Goal: Task Accomplishment & Management: Complete application form

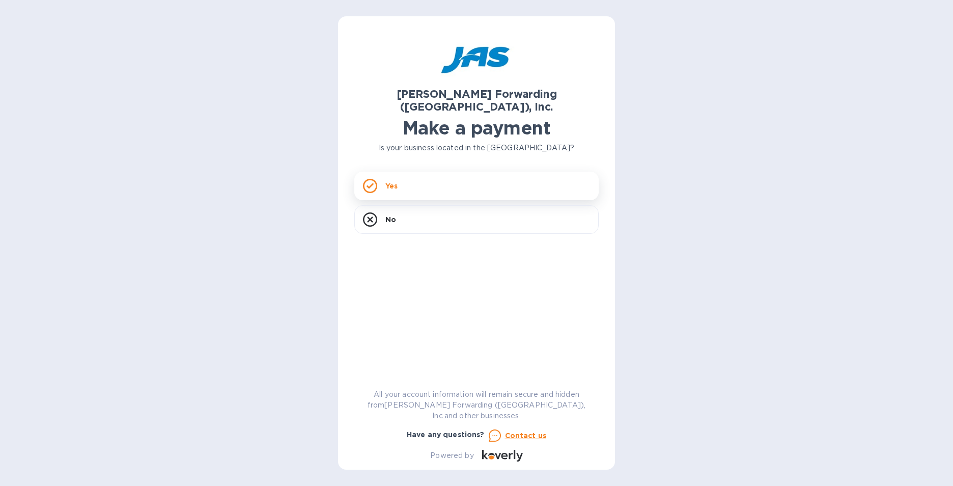
click at [401, 173] on div "Yes" at bounding box center [476, 186] width 244 height 29
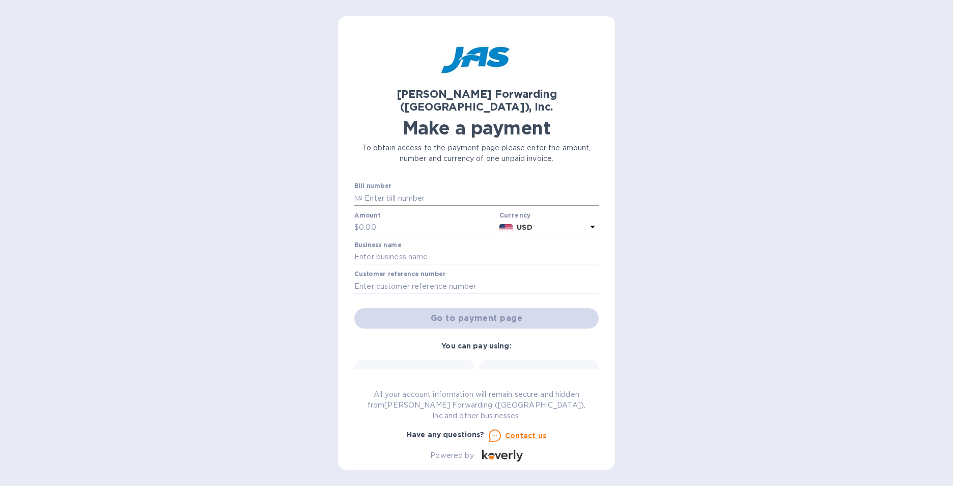
click at [410, 190] on input "text" at bounding box center [481, 197] width 236 height 15
click at [424, 190] on input "(1)" at bounding box center [481, 197] width 236 height 15
paste input "MIA503355309"
click at [437, 190] on input "(1) MIA503355309" at bounding box center [481, 197] width 236 height 15
click at [391, 220] on input "text" at bounding box center [427, 227] width 136 height 15
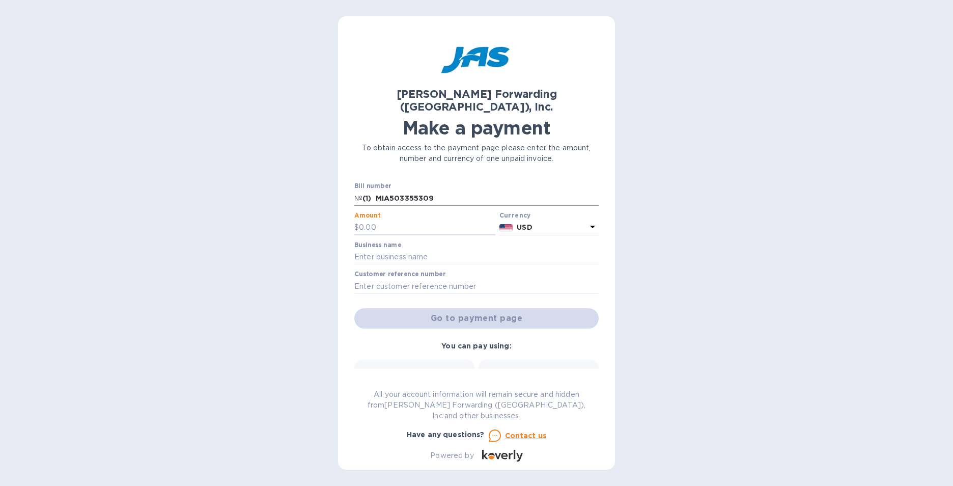
click at [448, 190] on input "(1) MIA503355309" at bounding box center [481, 197] width 236 height 15
type input "(1) MIA503355309"
click at [382, 220] on input "text" at bounding box center [427, 227] width 136 height 15
click at [393, 220] on input "text" at bounding box center [427, 227] width 136 height 15
paste input "1,885.31"
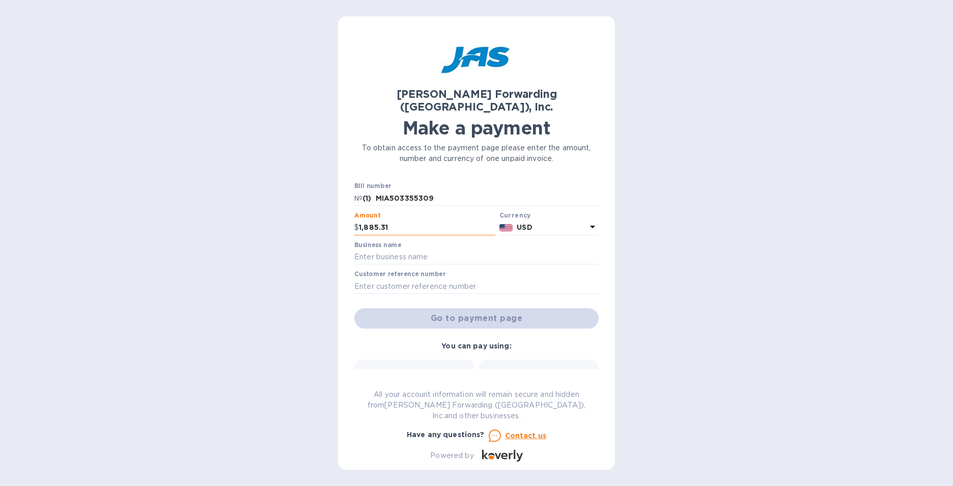
click at [397, 220] on input "1,885.31" at bounding box center [427, 227] width 136 height 15
type input "1,885.31"
click at [358, 250] on input "text" at bounding box center [476, 257] width 244 height 15
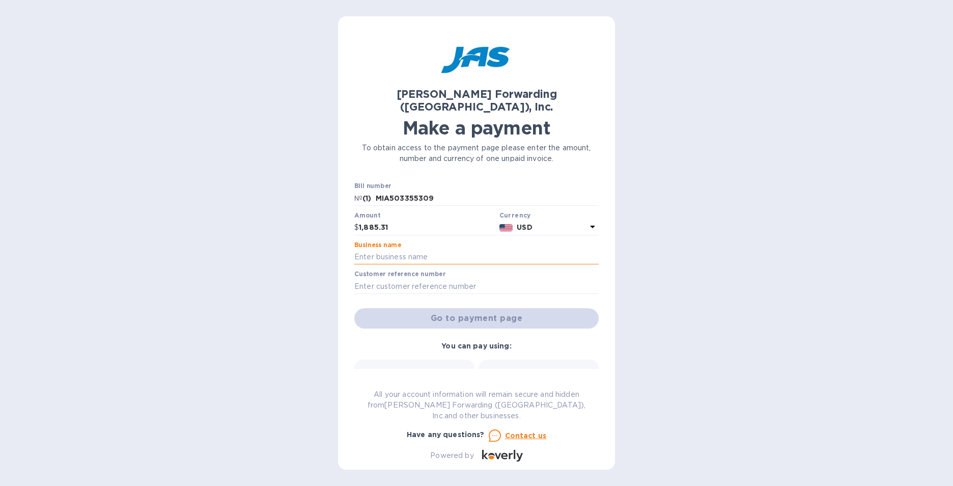
type input "YAMAHA MOTOR DISTRIBUTION LATIN AMERICA INC."
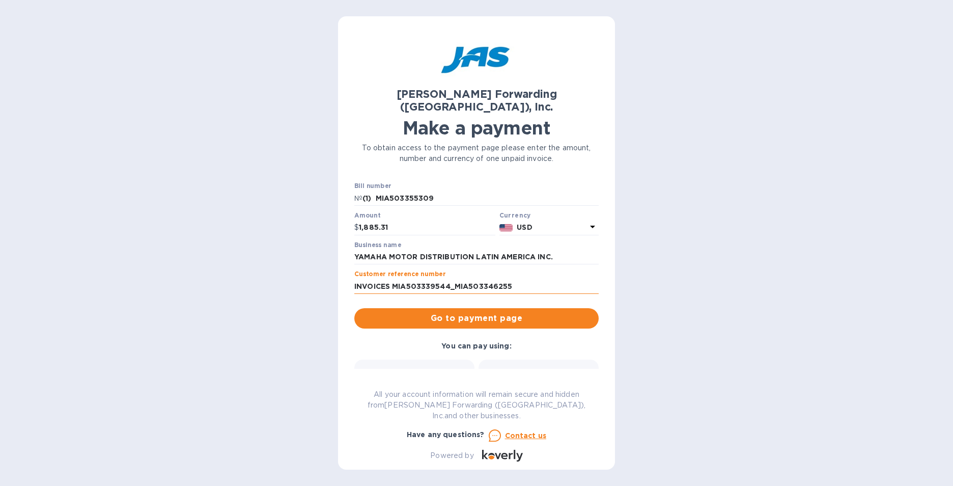
drag, startPoint x: 514, startPoint y: 272, endPoint x: 395, endPoint y: 274, distance: 119.2
click at [395, 279] on input "INVOICES MIA503339544_MIA503346255" at bounding box center [476, 286] width 244 height 15
paste input "1,885.31"
drag, startPoint x: 423, startPoint y: 273, endPoint x: 389, endPoint y: 273, distance: 34.6
click at [389, 279] on input "INVOICES 1,885.31" at bounding box center [476, 286] width 244 height 15
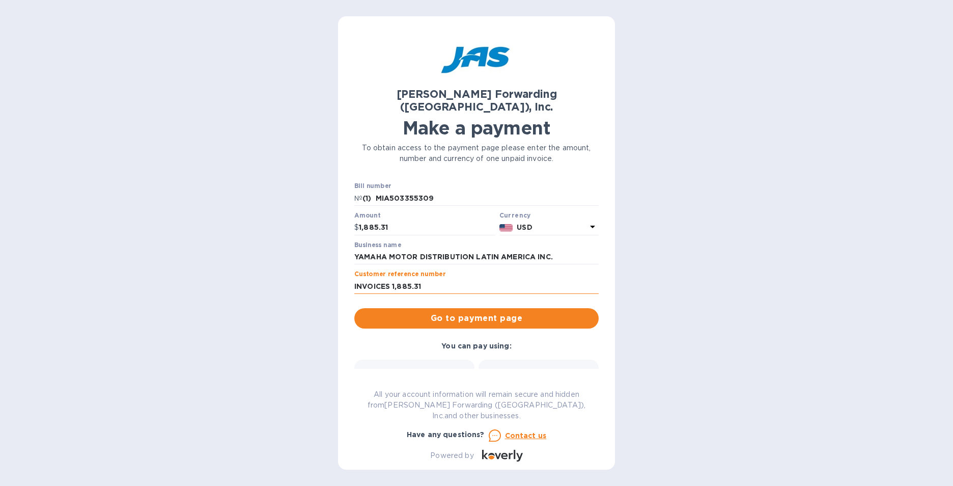
click at [389, 279] on input "INVOICES 1,885.31" at bounding box center [476, 286] width 244 height 15
drag, startPoint x: 426, startPoint y: 273, endPoint x: 393, endPoint y: 275, distance: 32.7
click at [393, 279] on input "INVOICES 1,885.31" at bounding box center [476, 286] width 244 height 15
drag, startPoint x: 437, startPoint y: 187, endPoint x: 375, endPoint y: 187, distance: 61.6
click at [375, 190] on input "(1) MIA503355309" at bounding box center [481, 197] width 236 height 15
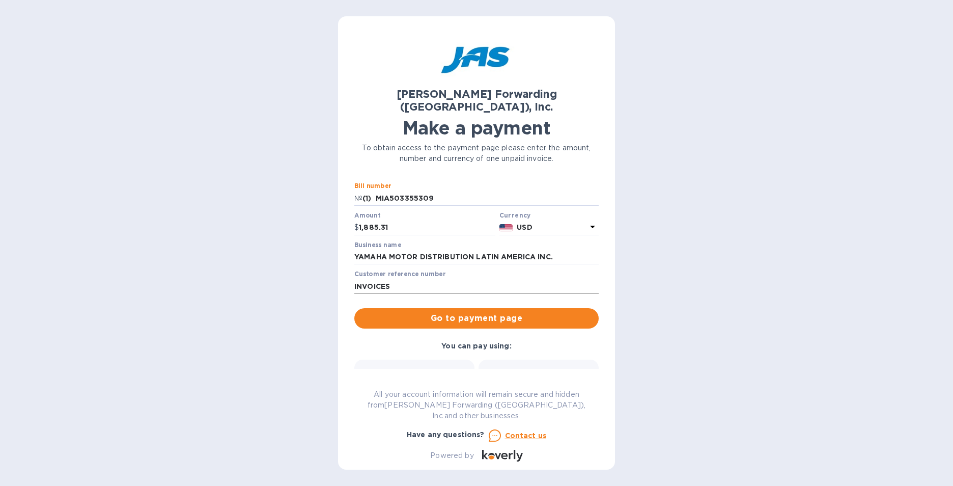
click at [401, 279] on input "INVOICES" at bounding box center [476, 286] width 244 height 15
paste input "MIA503355309"
click at [476, 279] on input "INVOICE # MIA503355309" at bounding box center [476, 286] width 244 height 15
type input "INVOICE # MIA503355309"
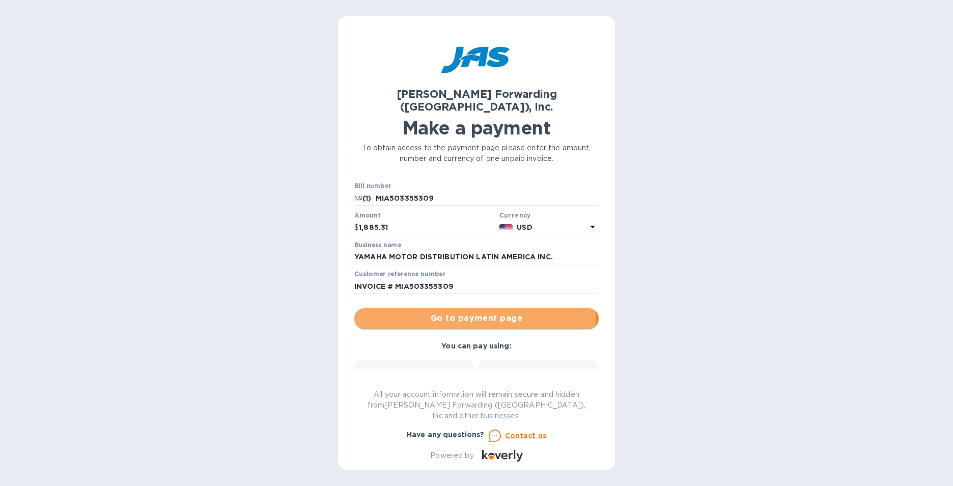
click at [453, 312] on span "Go to payment page" at bounding box center [477, 318] width 228 height 12
